Goal: Task Accomplishment & Management: Use online tool/utility

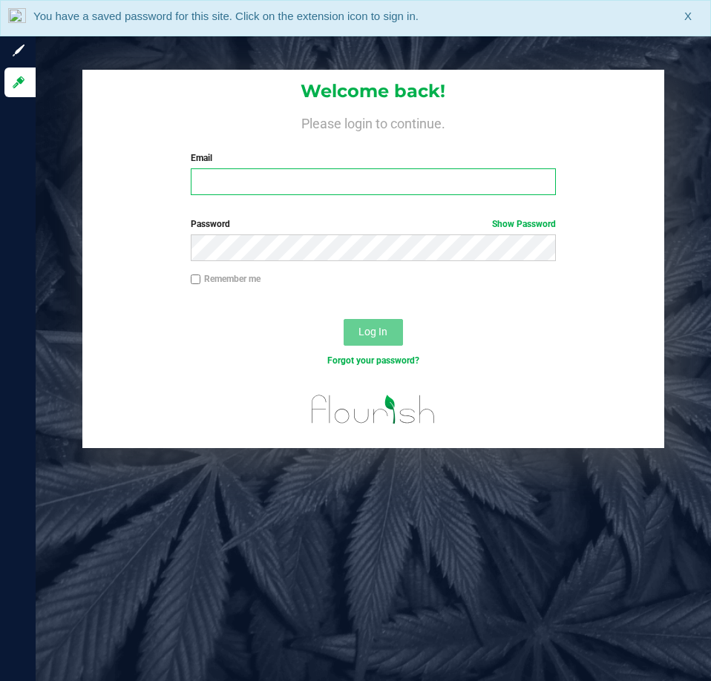
click at [254, 176] on input "Email" at bounding box center [373, 182] width 365 height 27
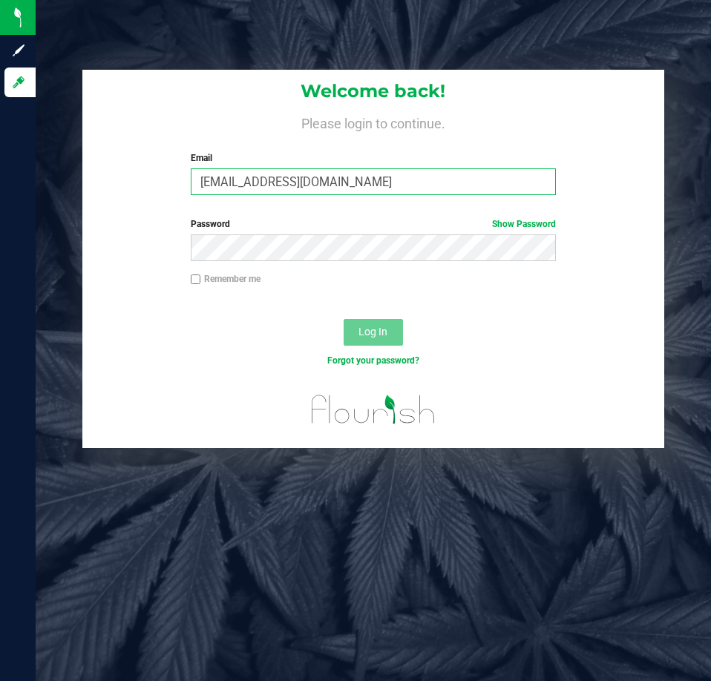
type input "[EMAIL_ADDRESS][DOMAIN_NAME]"
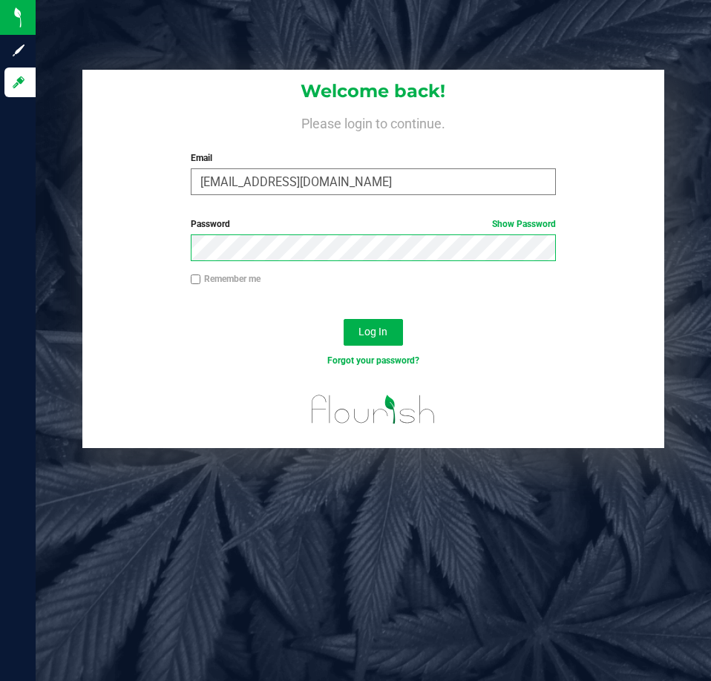
click at [344, 319] on button "Log In" at bounding box center [373, 332] width 59 height 27
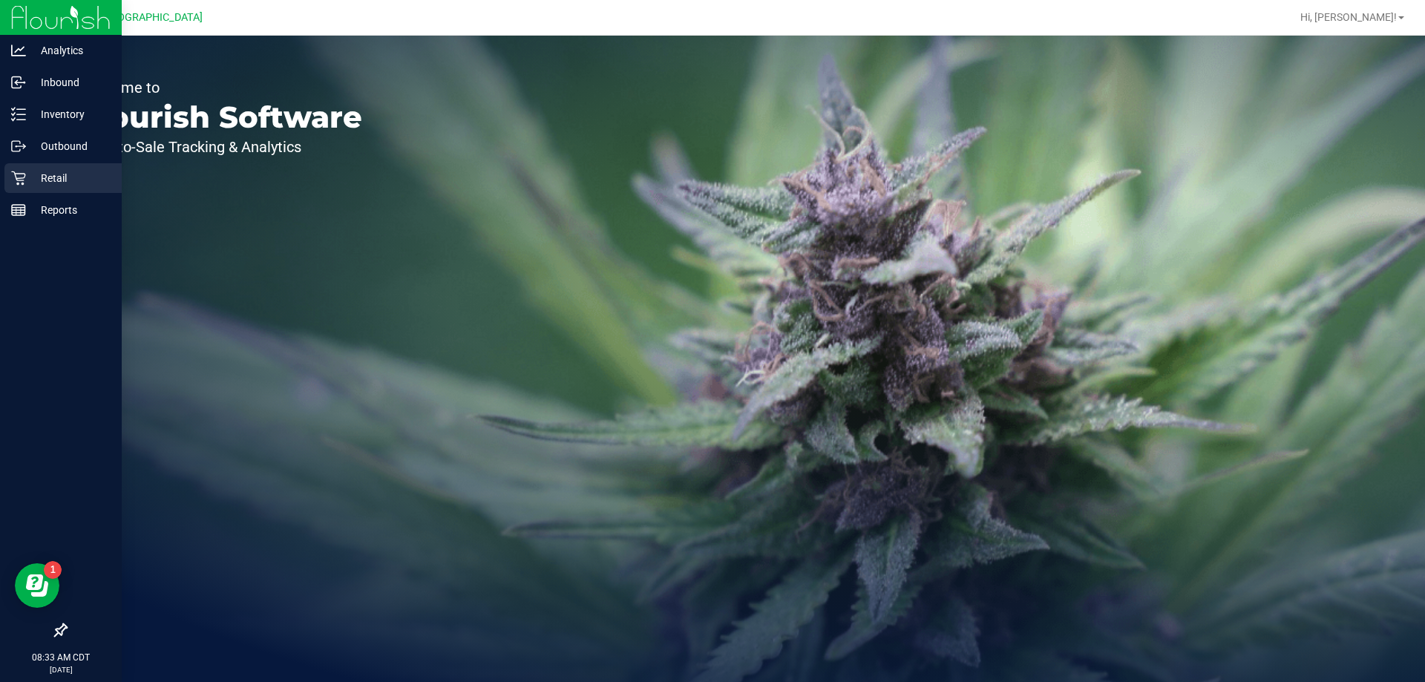
click at [46, 174] on p "Retail" at bounding box center [70, 178] width 89 height 18
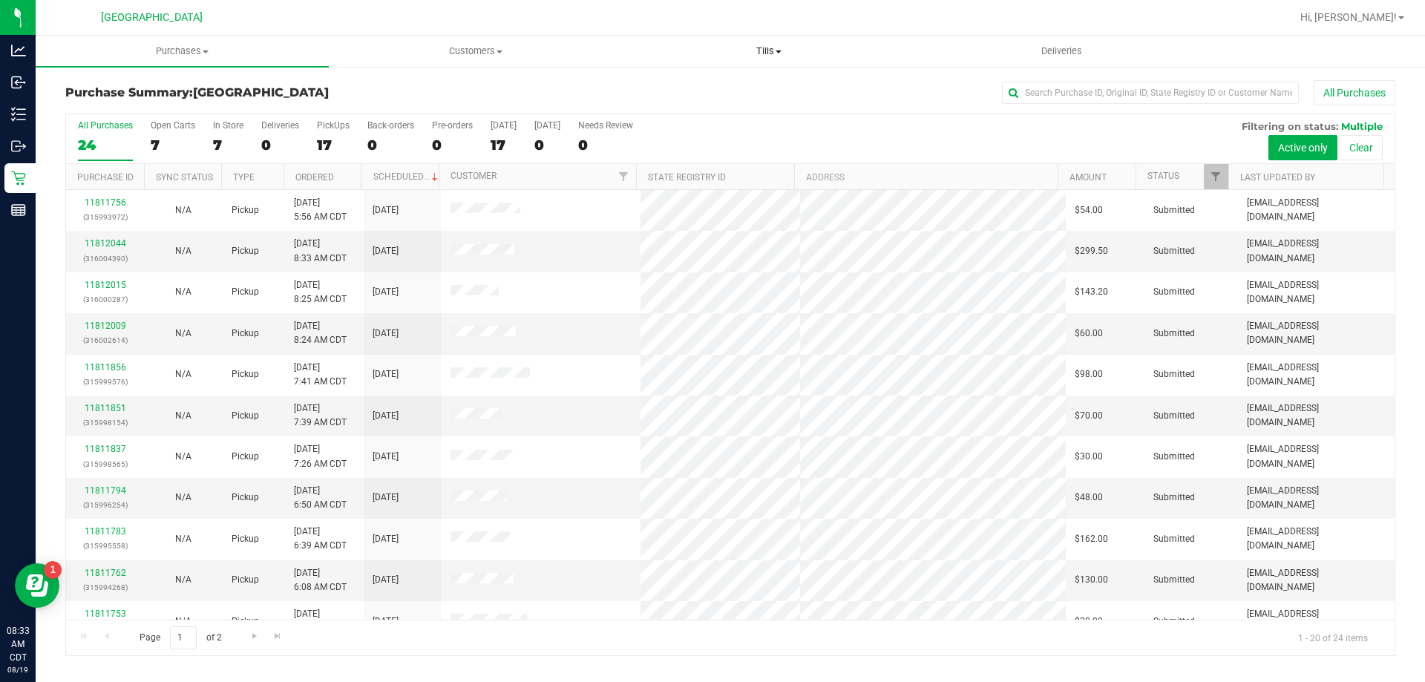
click at [710, 53] on span "Tills" at bounding box center [769, 51] width 292 height 13
click at [676, 91] on span "Manage tills" at bounding box center [672, 89] width 100 height 13
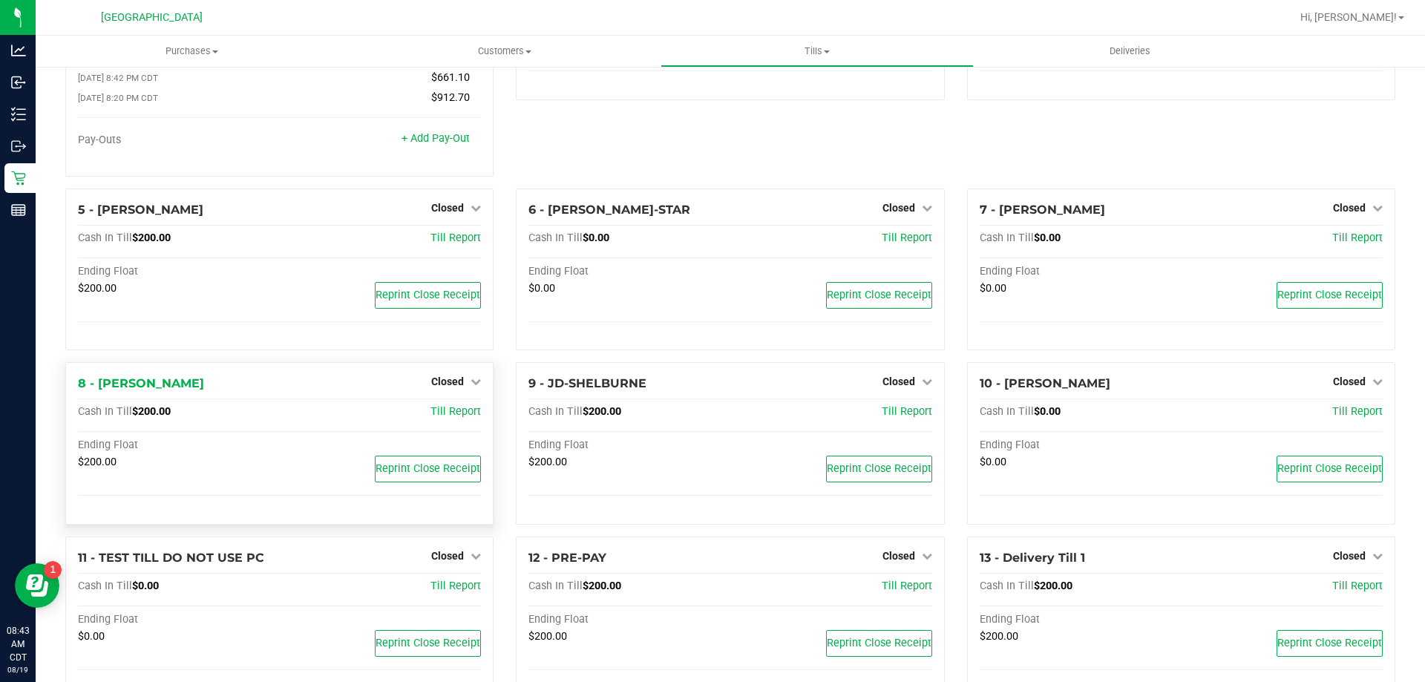
scroll to position [148, 0]
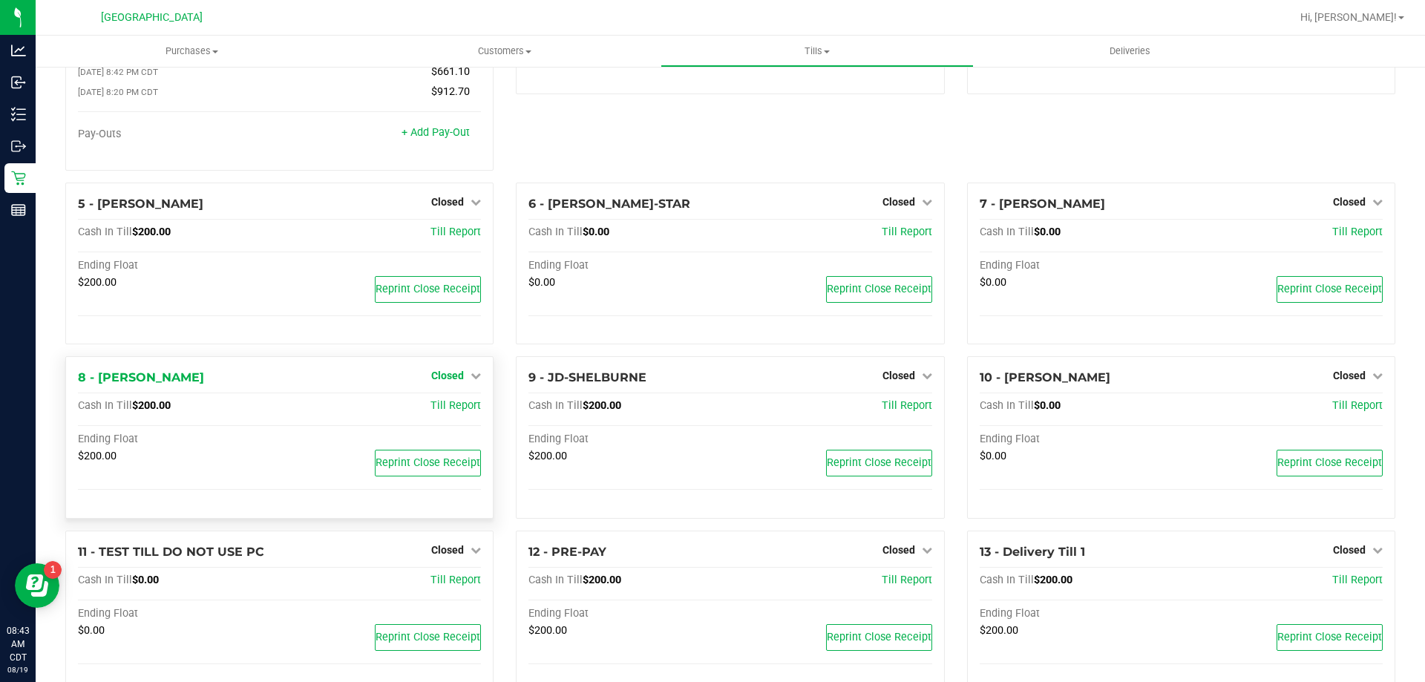
click at [452, 379] on span "Closed" at bounding box center [447, 376] width 33 height 12
click at [451, 413] on link "Open Till" at bounding box center [447, 407] width 39 height 12
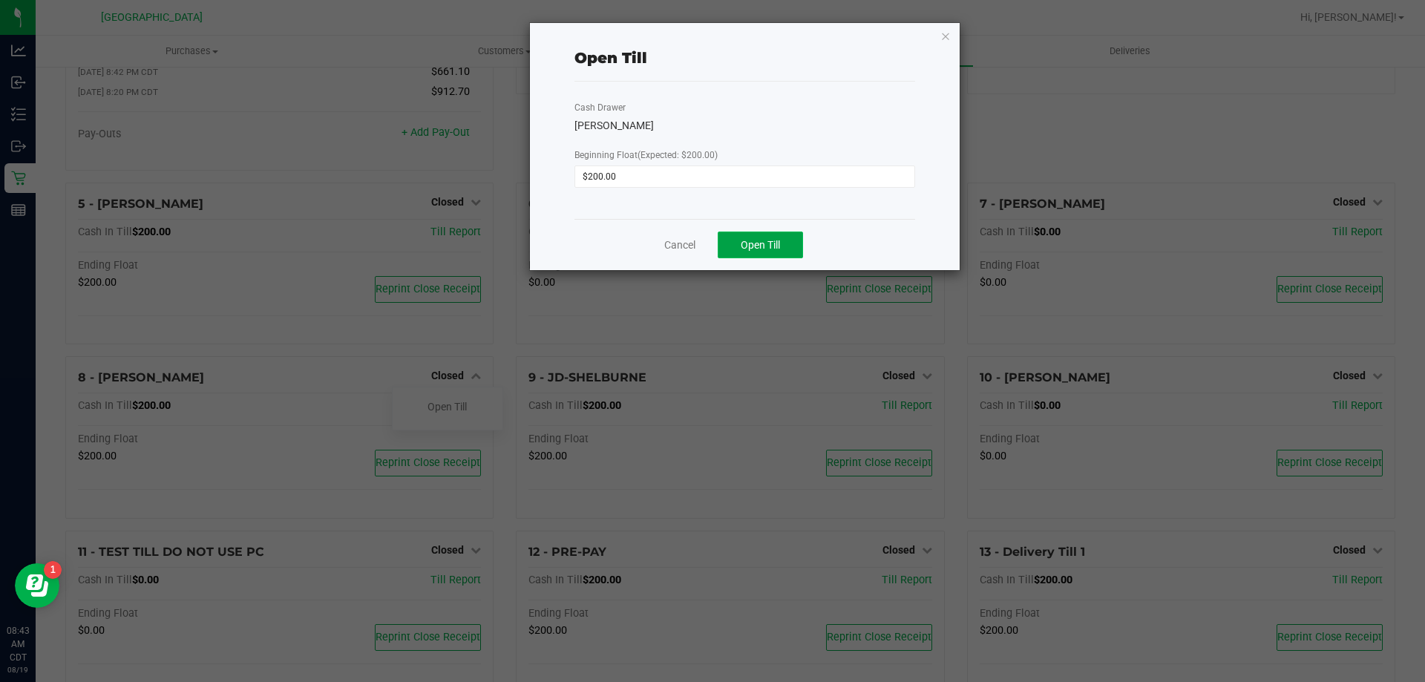
click at [710, 247] on button "Open Till" at bounding box center [760, 245] width 85 height 27
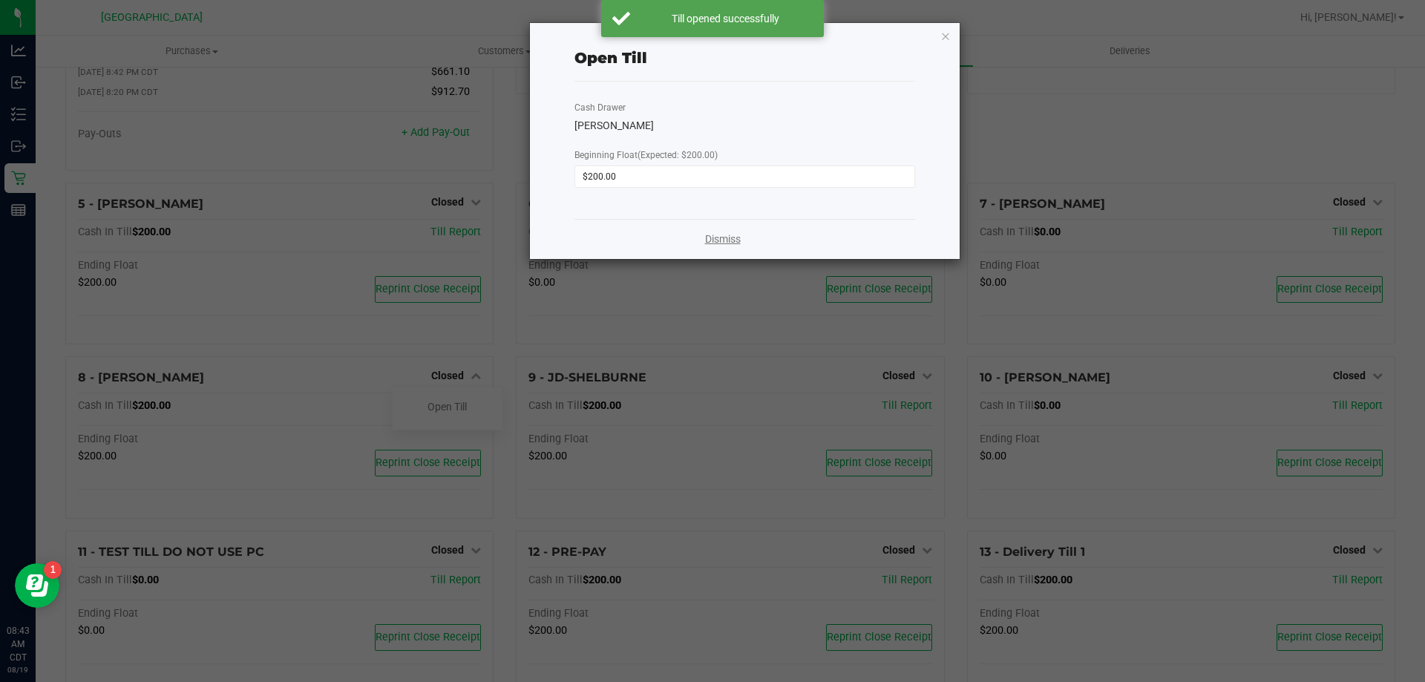
click at [710, 238] on link "Dismiss" at bounding box center [723, 240] width 36 height 16
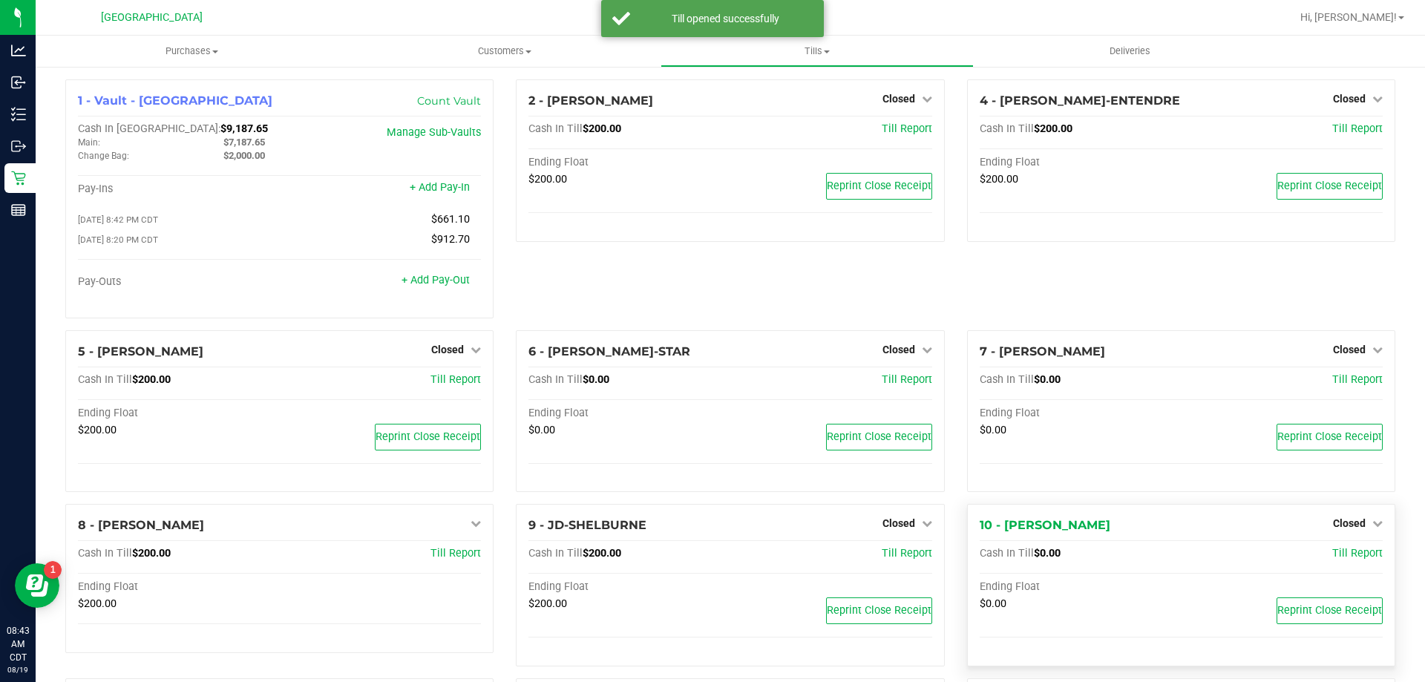
scroll to position [0, 0]
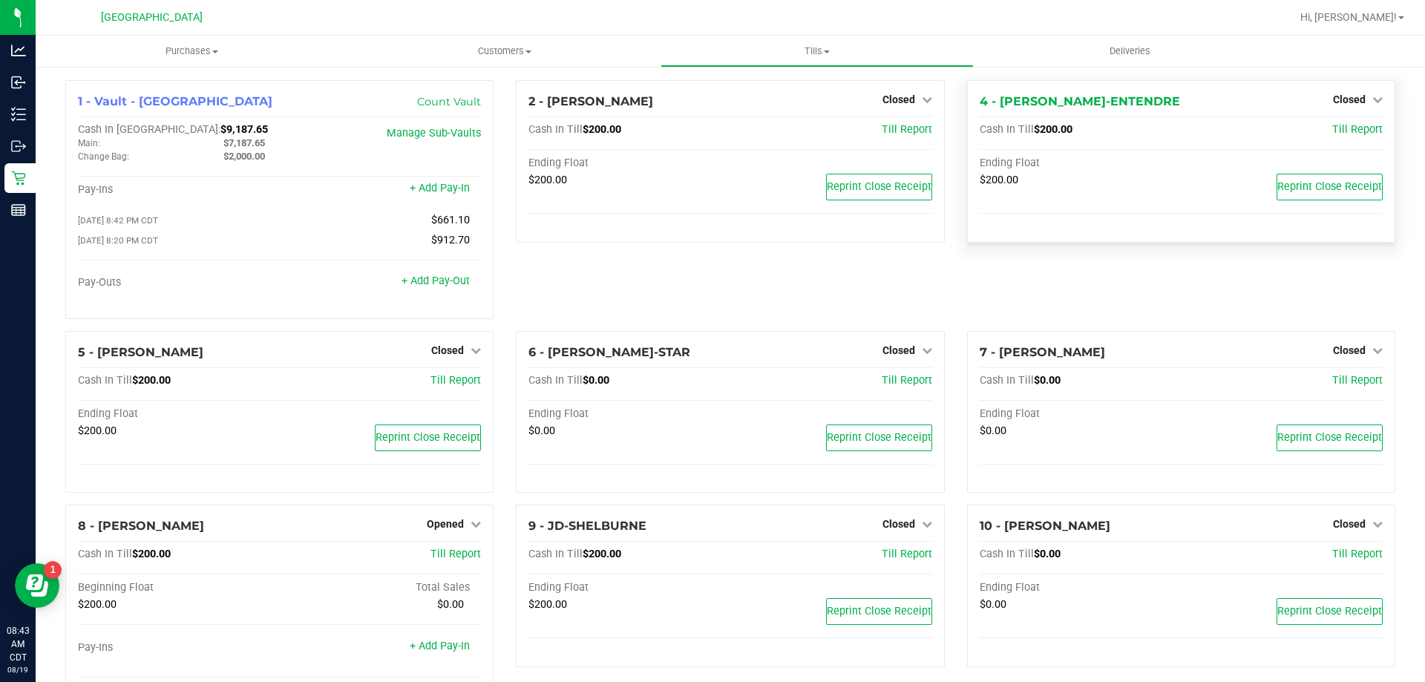
click at [710, 102] on div "4 - [PERSON_NAME]-ENTENDRE Closed Open Till" at bounding box center [1181, 102] width 403 height 18
click at [710, 99] on span "Closed" at bounding box center [1349, 100] width 33 height 12
click at [710, 138] on div "Open Till" at bounding box center [1349, 131] width 110 height 19
click at [710, 134] on link "Open Till" at bounding box center [1349, 131] width 39 height 12
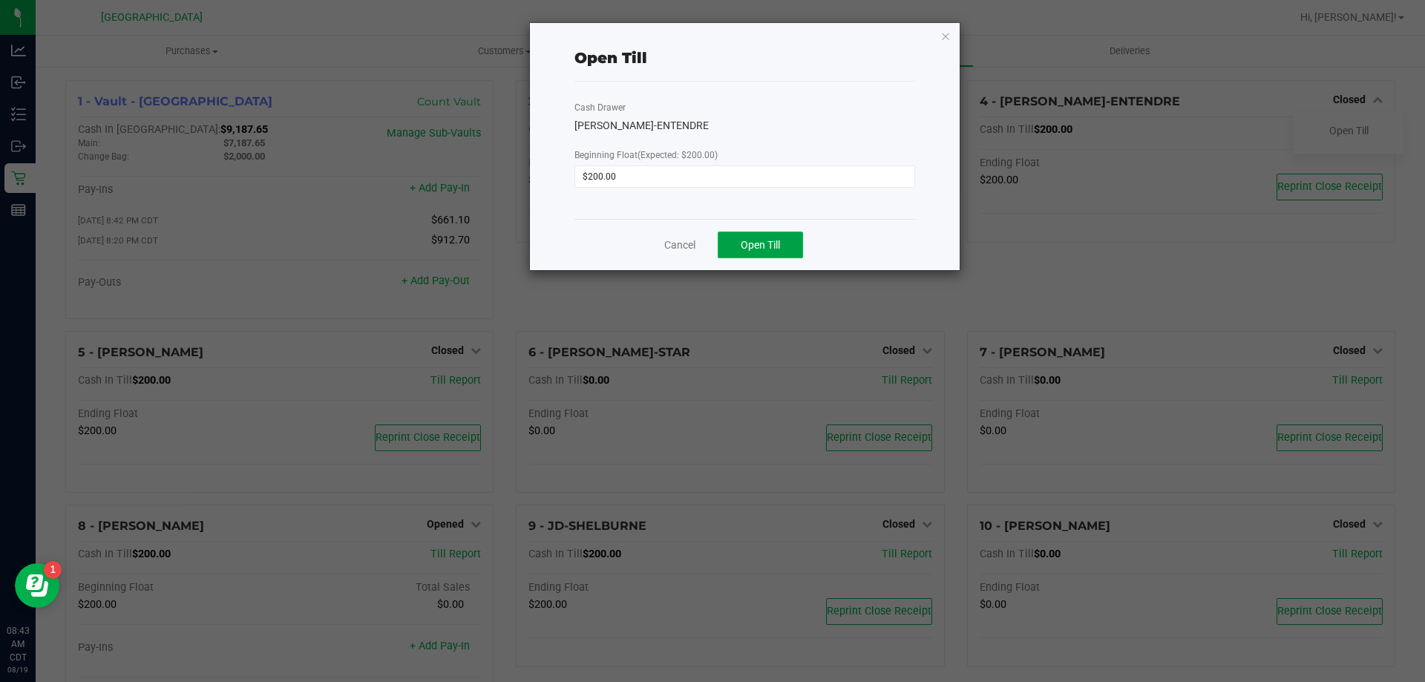
click at [710, 247] on span "Open Till" at bounding box center [760, 245] width 39 height 12
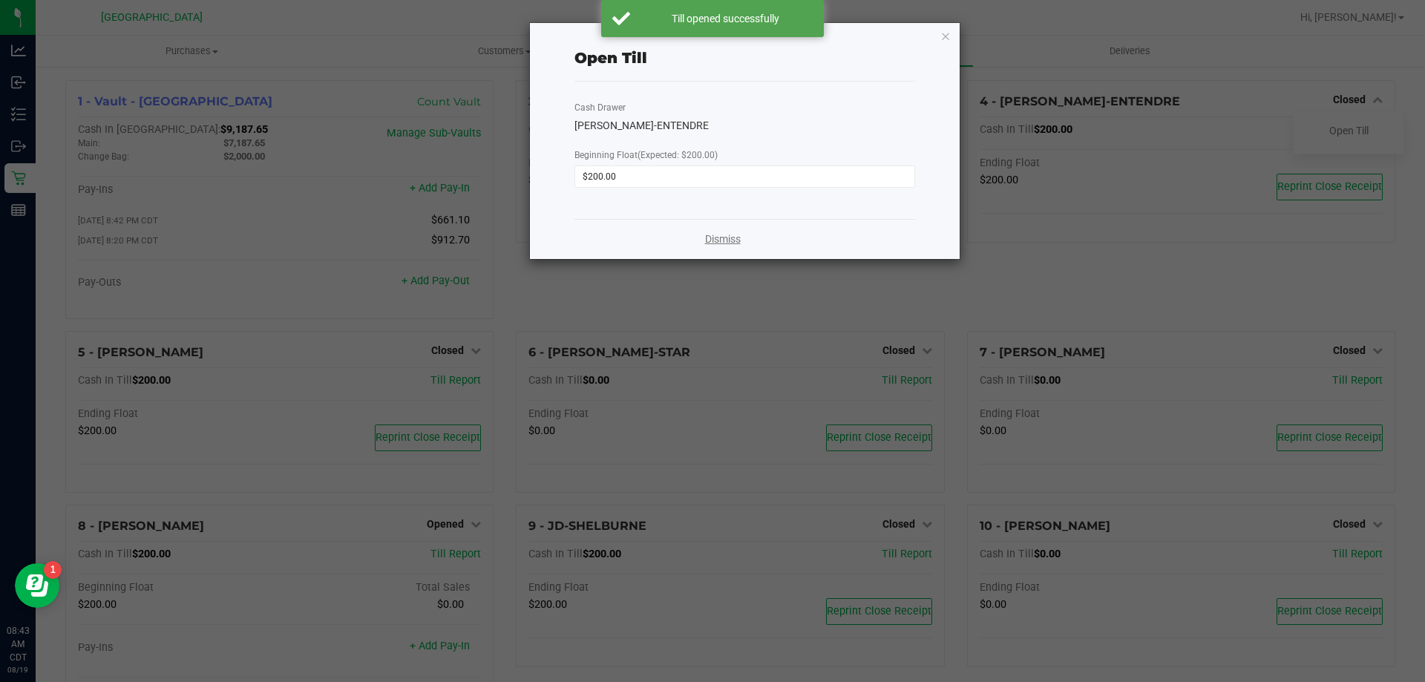
click at [710, 241] on link "Dismiss" at bounding box center [723, 240] width 36 height 16
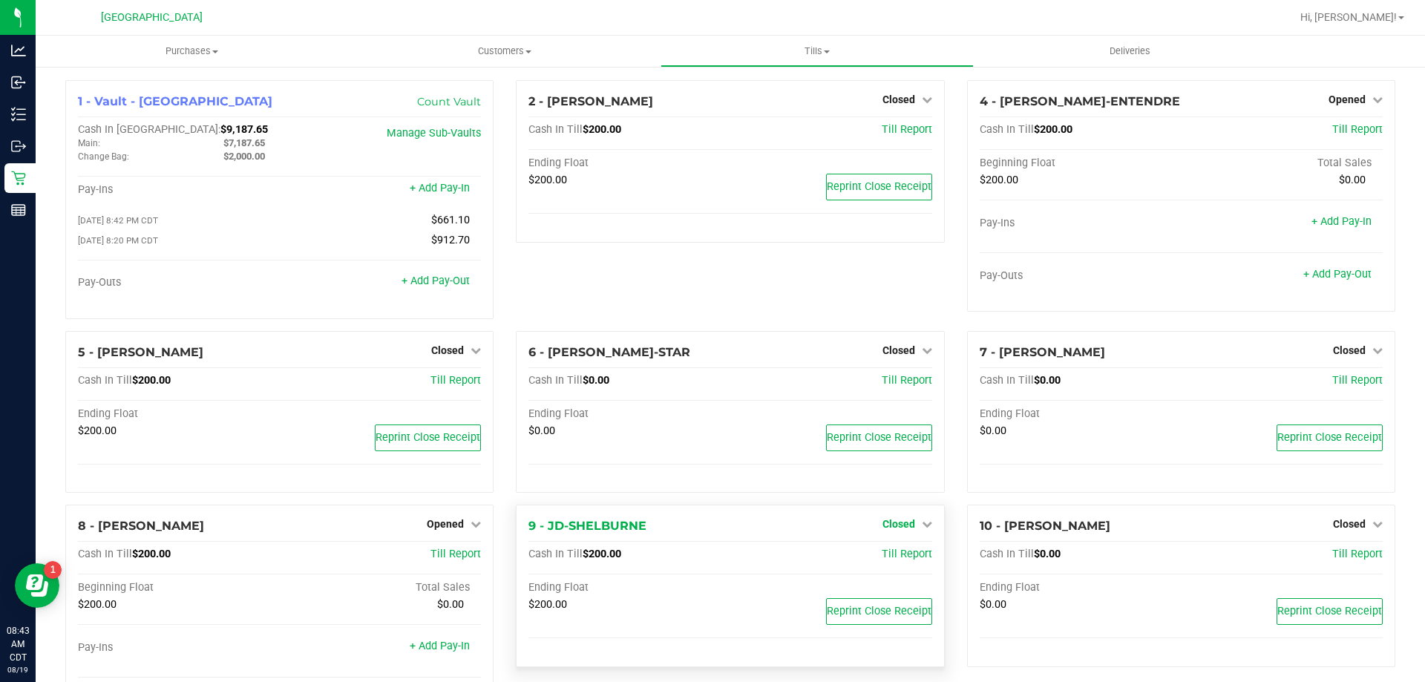
click at [710, 530] on span "Closed" at bounding box center [899, 524] width 33 height 12
click at [710, 557] on link "Open Till" at bounding box center [898, 555] width 39 height 12
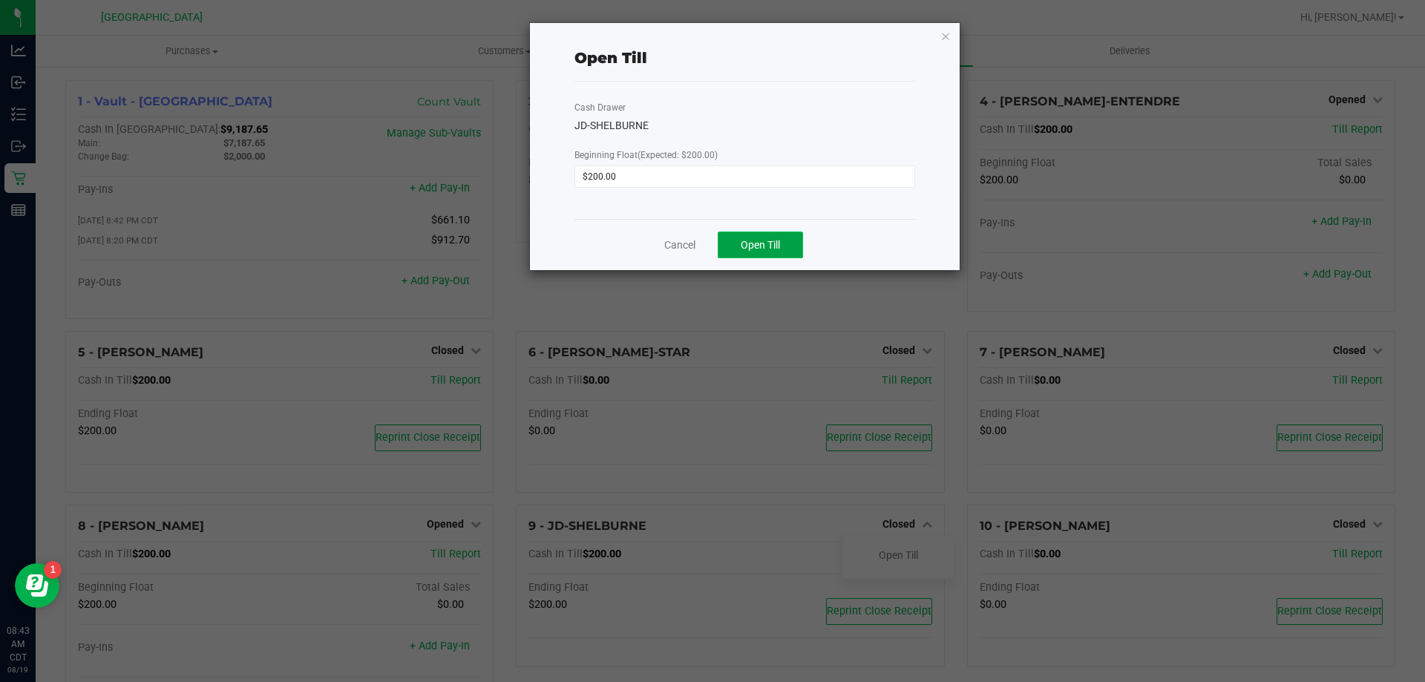
click at [710, 249] on span "Open Till" at bounding box center [760, 245] width 39 height 12
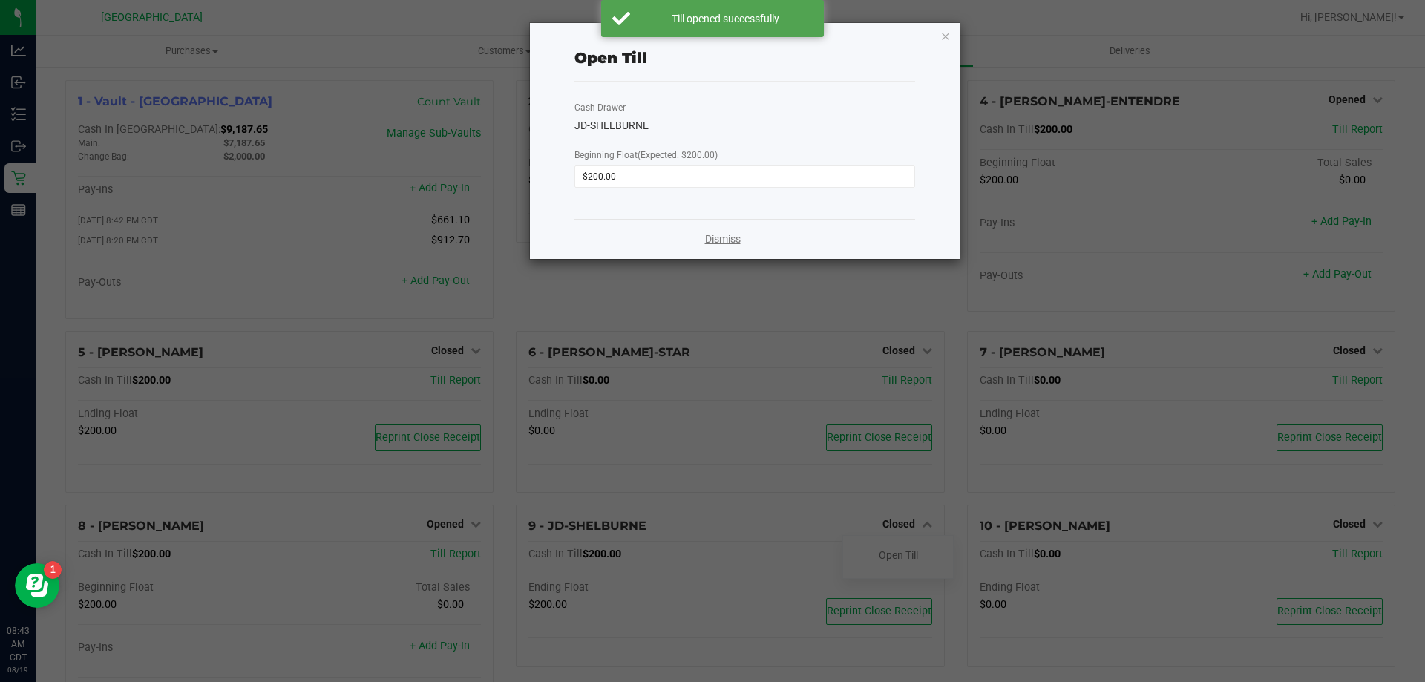
click at [710, 244] on link "Dismiss" at bounding box center [723, 240] width 36 height 16
